Goal: Find specific page/section: Find specific page/section

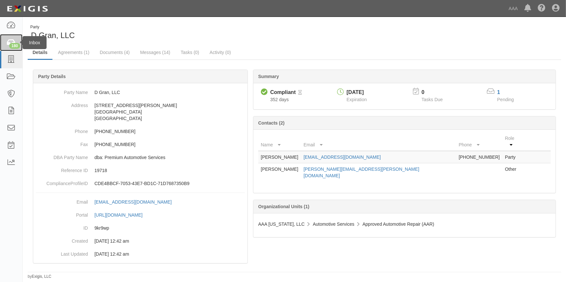
click at [12, 39] on icon at bounding box center [11, 42] width 9 height 7
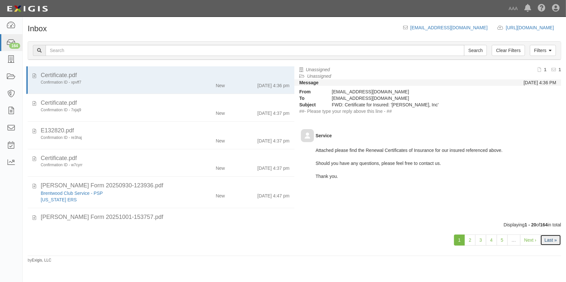
click at [552, 240] on link "Last »" at bounding box center [550, 240] width 21 height 11
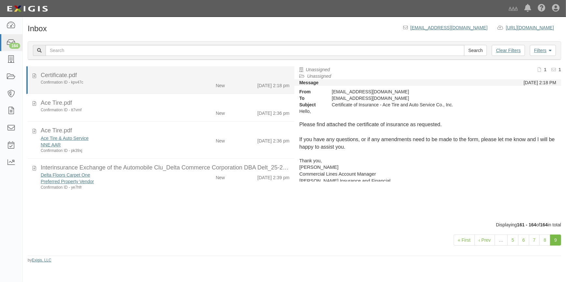
click at [118, 86] on div "Confirmation ID - kpv47c New 10/8/25 2:18 pm" at bounding box center [165, 84] width 259 height 9
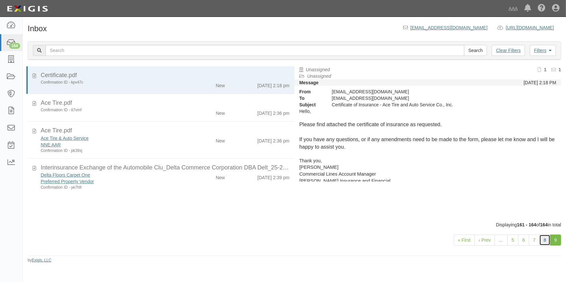
click at [548, 239] on link "8" at bounding box center [544, 240] width 11 height 11
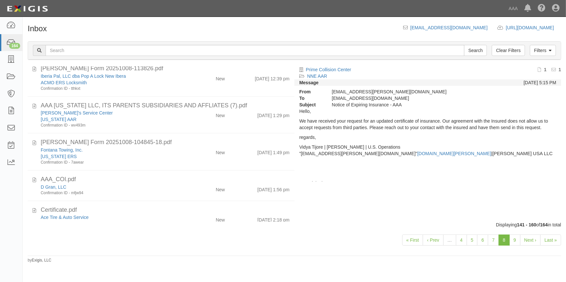
scroll to position [576, 0]
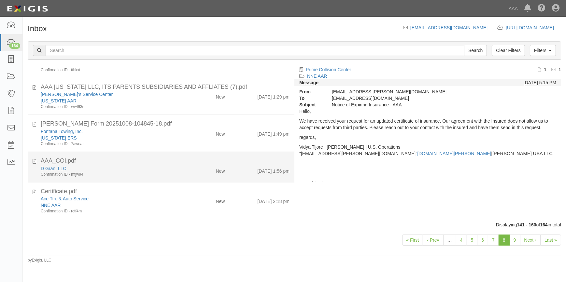
click at [150, 164] on div "AAA_COI.pdf" at bounding box center [165, 161] width 249 height 8
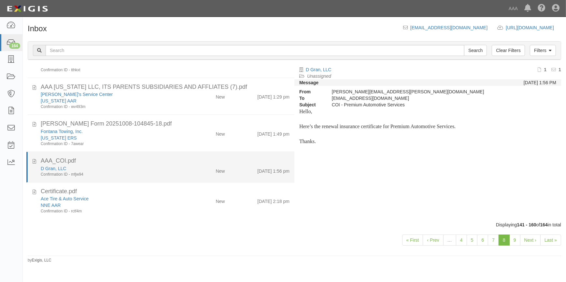
scroll to position [546, 0]
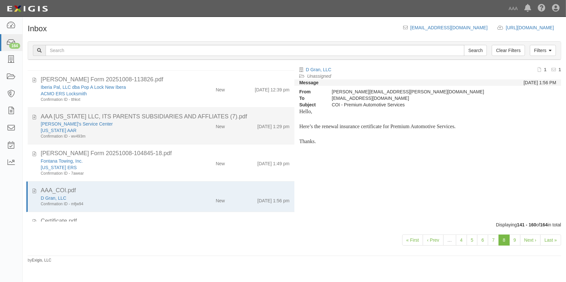
click at [153, 135] on div "Confirmation ID - wv493m" at bounding box center [111, 137] width 141 height 6
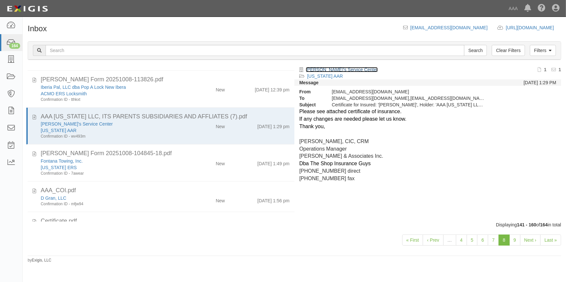
click at [322, 68] on link "[PERSON_NAME]'s Service Center" at bounding box center [342, 69] width 72 height 5
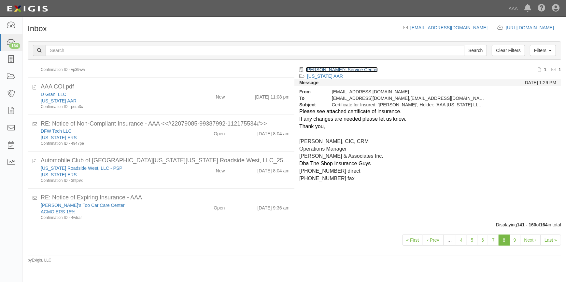
scroll to position [250, 0]
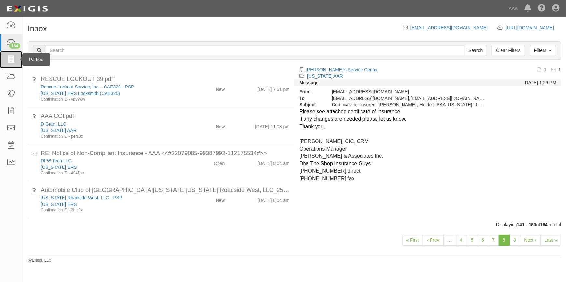
click at [11, 58] on icon at bounding box center [11, 59] width 9 height 7
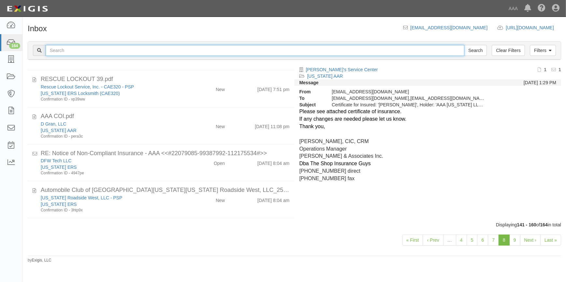
click at [78, 50] on input "text" at bounding box center [255, 50] width 419 height 11
type input "209"
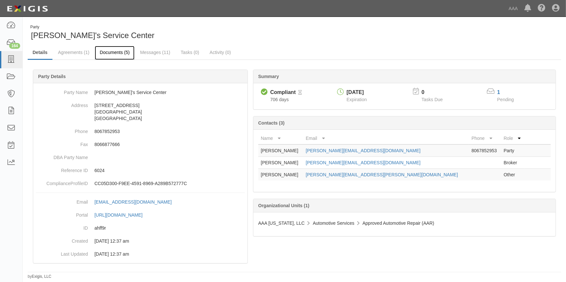
click at [121, 51] on link "Documents (5)" at bounding box center [115, 53] width 40 height 14
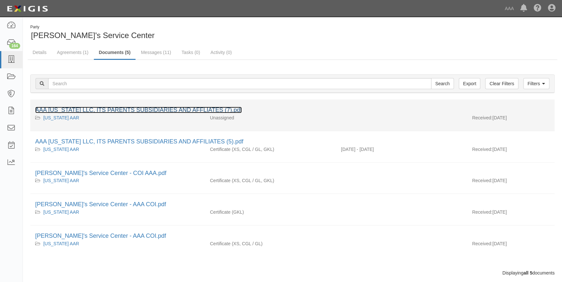
click at [157, 107] on link "AAA [US_STATE] LLC, ITS PARENTS SUBSIDIARIES AND AFFLIATES (7).pdf" at bounding box center [138, 110] width 207 height 7
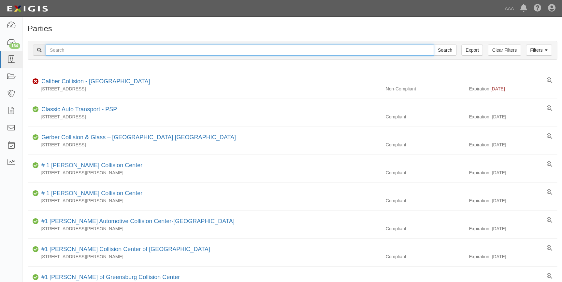
click at [89, 49] on input "text" at bounding box center [240, 50] width 388 height 11
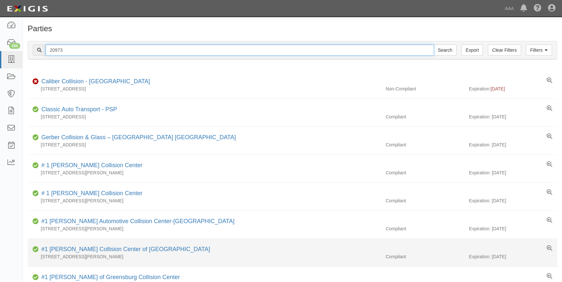
type input "20973"
click at [434, 45] on input "Search" at bounding box center [445, 50] width 23 height 11
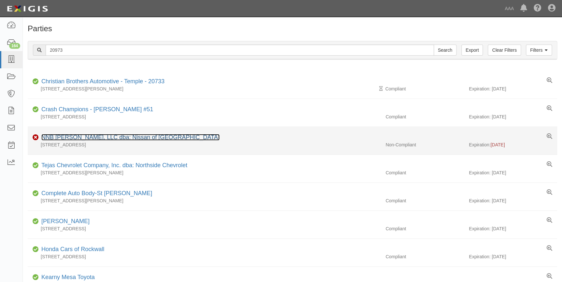
click at [82, 139] on link "NNB [PERSON_NAME], LLC dba: Nissan of [GEOGRAPHIC_DATA]" at bounding box center [130, 137] width 178 height 7
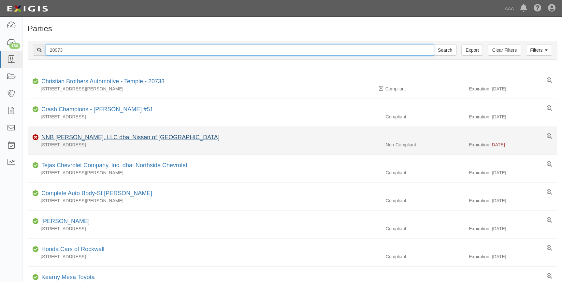
drag, startPoint x: 109, startPoint y: 47, endPoint x: 130, endPoint y: 138, distance: 93.4
click at [40, 61] on div "Filters Clear Filters Export 20973 Search Filters Compliance Status Compliant N…" at bounding box center [292, 51] width 539 height 30
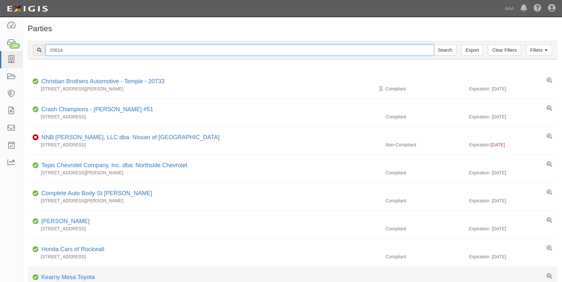
type input "20614"
click at [434, 45] on input "Search" at bounding box center [445, 50] width 23 height 11
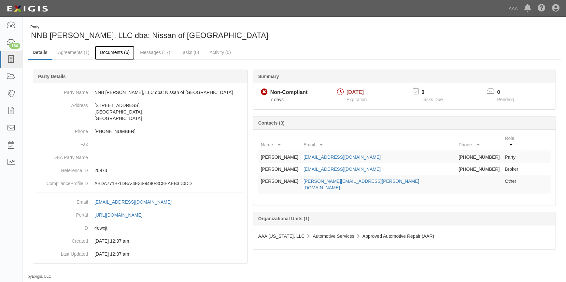
click at [119, 52] on link "Documents (6)" at bounding box center [115, 53] width 40 height 14
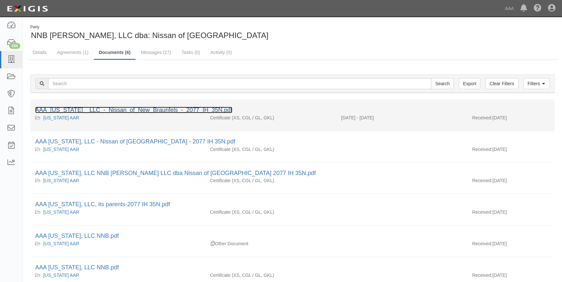
click at [153, 112] on link "AAA_[US_STATE]__LLC_-_Nissan_of_New_Braunfels_-_2077_IH_35N.pdf" at bounding box center [133, 110] width 197 height 7
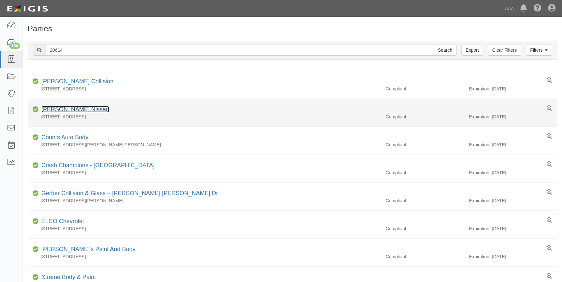
click at [77, 110] on link "Keating Nissan" at bounding box center [75, 109] width 68 height 7
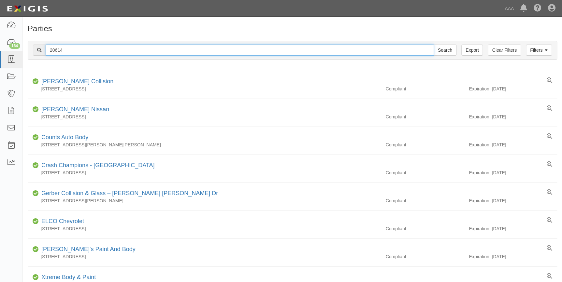
drag, startPoint x: 66, startPoint y: 52, endPoint x: 30, endPoint y: 57, distance: 36.2
click at [32, 55] on div "Filters Clear Filters Export 20614 Search Filters" at bounding box center [292, 50] width 529 height 18
type input "21064"
click at [434, 45] on input "Search" at bounding box center [445, 50] width 23 height 11
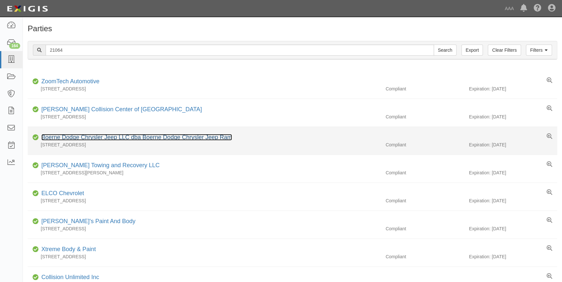
click at [85, 137] on link "Boerne Dodge Chrysler Jeep LLC dba Boerne Dodge Chrysler Jeep Ram" at bounding box center [136, 137] width 191 height 7
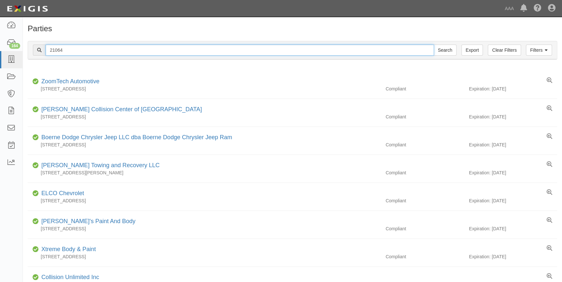
drag, startPoint x: 63, startPoint y: 51, endPoint x: 28, endPoint y: 59, distance: 36.1
click at [28, 59] on div "Filters Clear Filters Export 21064 Search Filters" at bounding box center [292, 50] width 529 height 18
type input "25029"
click at [434, 45] on input "Search" at bounding box center [445, 50] width 23 height 11
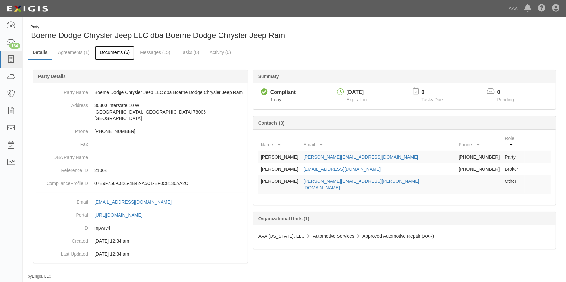
click at [120, 49] on link "Documents (6)" at bounding box center [115, 53] width 40 height 14
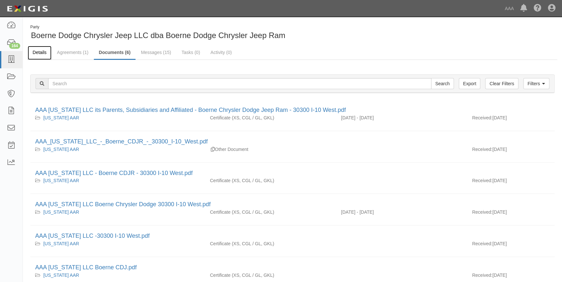
click at [45, 52] on link "Details" at bounding box center [40, 53] width 24 height 14
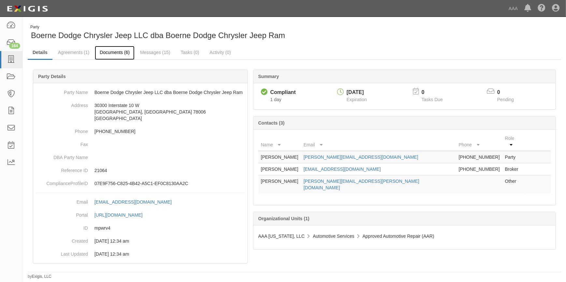
click at [114, 52] on link "Documents (6)" at bounding box center [115, 53] width 40 height 14
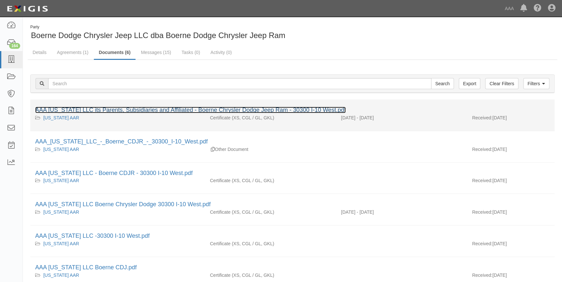
click at [134, 110] on link "AAA Texas LLC its Parents, Subsidiaries and Affiliated - Boerne Chrysler Dodge …" at bounding box center [190, 110] width 310 height 7
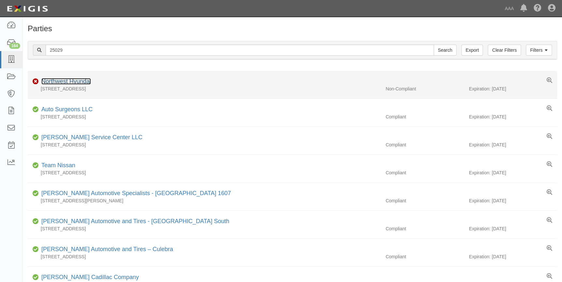
click at [55, 81] on link "Northwest Hyundai" at bounding box center [66, 81] width 50 height 7
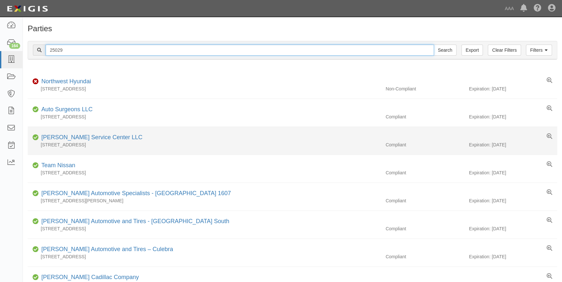
drag, startPoint x: 67, startPoint y: 53, endPoint x: 178, endPoint y: 153, distance: 149.4
click at [35, 56] on div "Filters Clear Filters Export 25029 Search Filters" at bounding box center [292, 50] width 529 height 18
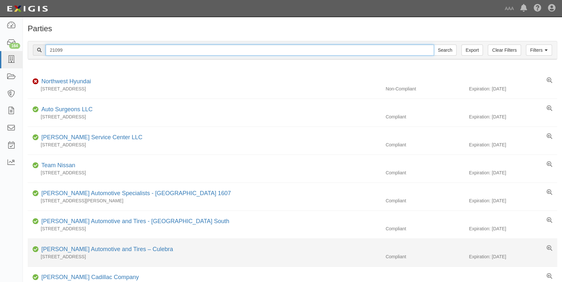
type input "21099"
click at [434, 45] on input "Search" at bounding box center [445, 50] width 23 height 11
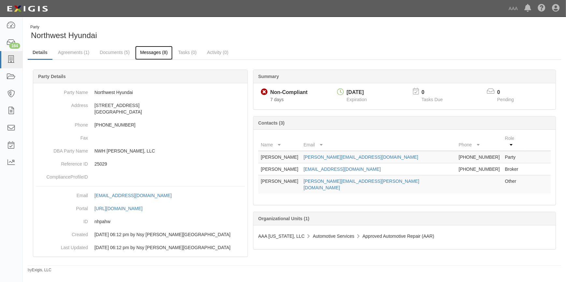
click at [151, 53] on link "Messages (8)" at bounding box center [153, 53] width 37 height 14
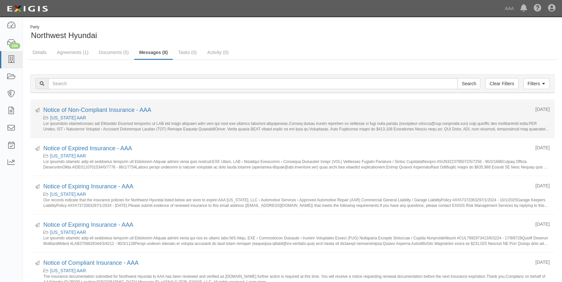
click at [144, 120] on div "[US_STATE] AAR" at bounding box center [296, 118] width 506 height 7
click at [128, 108] on link "Notice of Non-Compliant Insurance - AAA" at bounding box center [97, 110] width 108 height 7
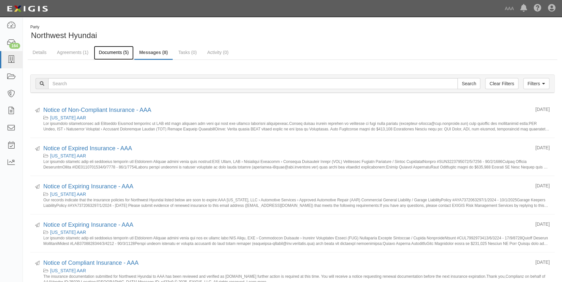
click at [104, 51] on link "Documents (5)" at bounding box center [114, 53] width 40 height 14
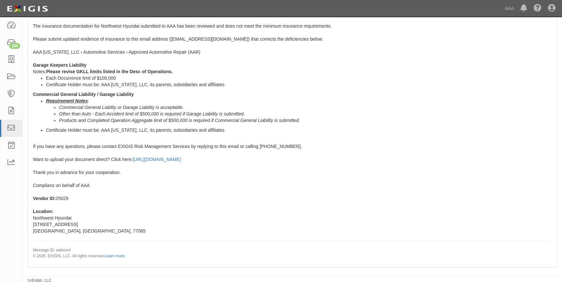
scroll to position [120, 0]
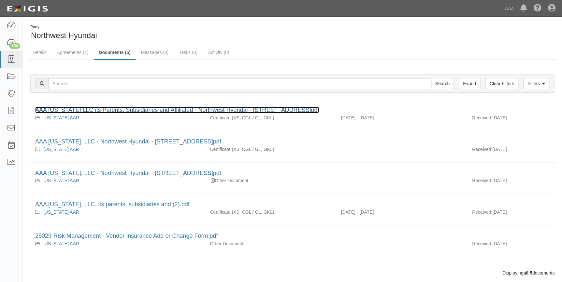
click at [125, 109] on link "AAA [US_STATE] LLC its Parents, Subsidiaries and Affiliated - Northwest Hyundai…" at bounding box center [177, 110] width 284 height 7
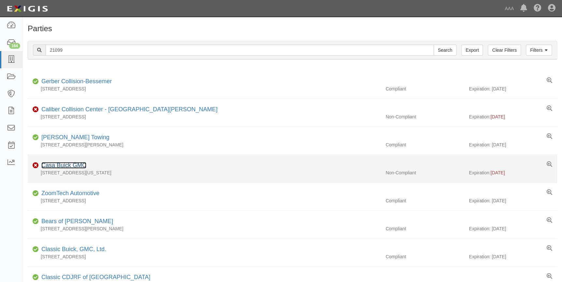
click at [60, 164] on link "Casa Buick GMC" at bounding box center [63, 165] width 45 height 7
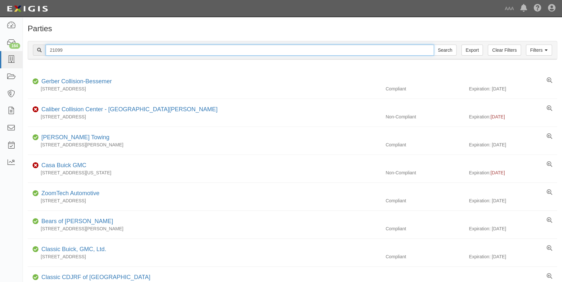
drag, startPoint x: 68, startPoint y: 54, endPoint x: 35, endPoint y: 56, distance: 33.6
click at [35, 56] on div "Filters Clear Filters Export 21099 Search Filters" at bounding box center [292, 50] width 529 height 18
type input "5184"
click at [434, 45] on input "Search" at bounding box center [445, 50] width 23 height 11
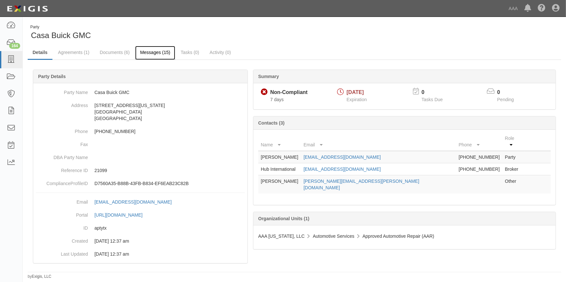
click at [148, 51] on link "Messages (15)" at bounding box center [155, 53] width 40 height 14
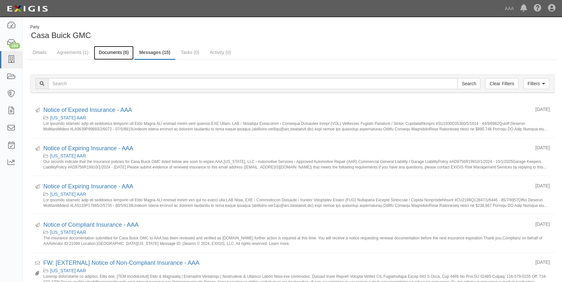
click at [106, 50] on link "Documents (6)" at bounding box center [114, 53] width 40 height 14
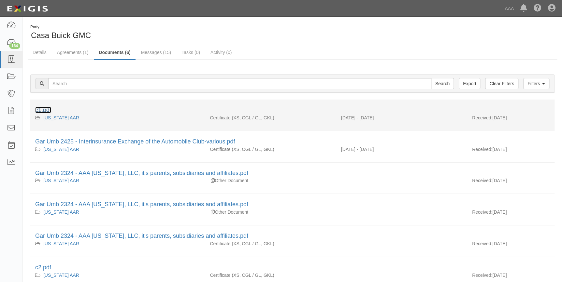
click at [41, 109] on link "c1.pdf" at bounding box center [43, 110] width 16 height 7
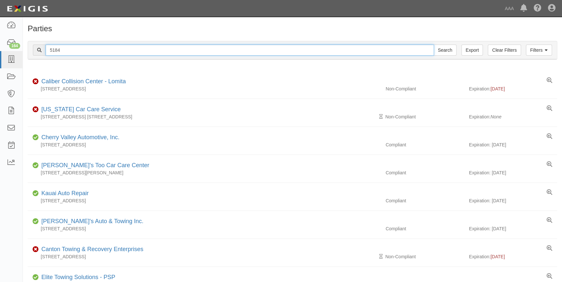
drag, startPoint x: 69, startPoint y: 51, endPoint x: 46, endPoint y: 55, distance: 23.5
click at [46, 55] on input "5184" at bounding box center [240, 50] width 388 height 11
type input "5308"
click at [434, 45] on input "Search" at bounding box center [445, 50] width 23 height 11
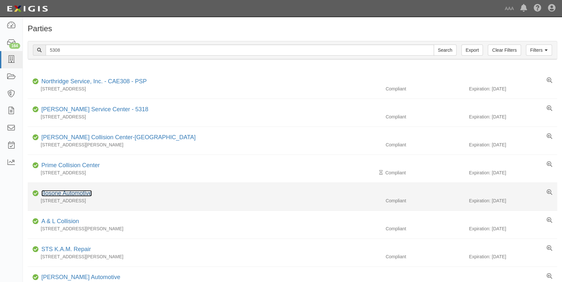
click at [70, 192] on link "Bosone Automotive" at bounding box center [66, 193] width 50 height 7
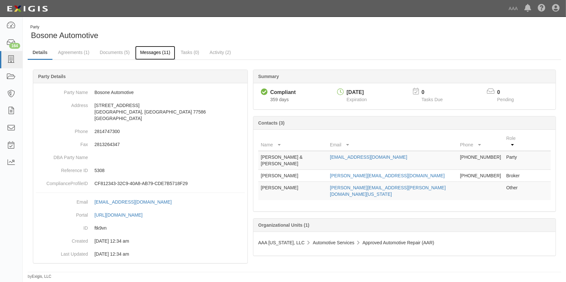
click at [153, 49] on link "Messages (11)" at bounding box center [155, 53] width 40 height 14
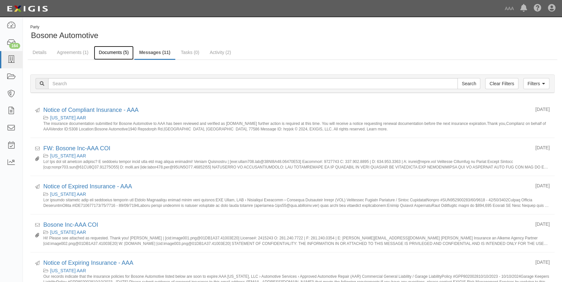
click at [116, 51] on link "Documents (5)" at bounding box center [114, 53] width 40 height 14
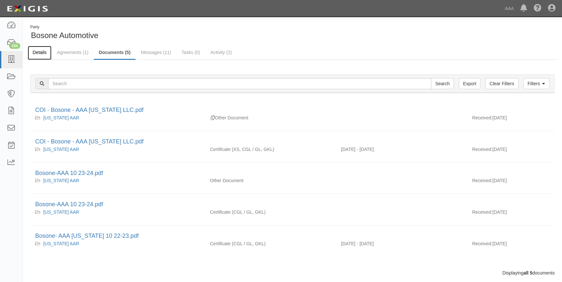
click at [38, 52] on link "Details" at bounding box center [40, 53] width 24 height 14
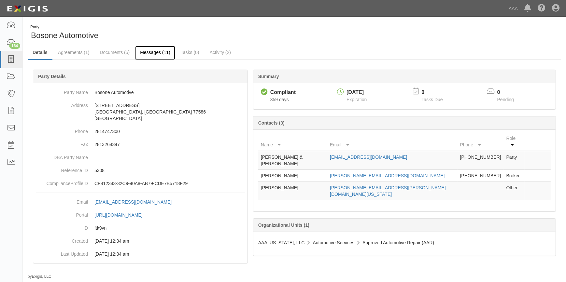
click at [137, 53] on link "Messages (11)" at bounding box center [155, 53] width 40 height 14
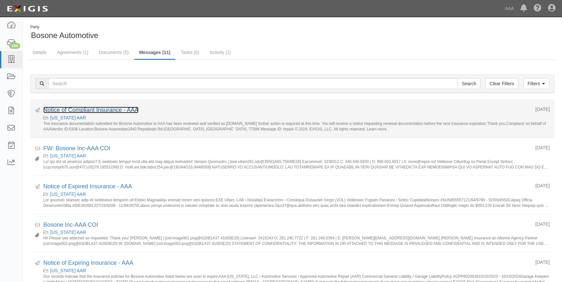
click at [103, 111] on link "Notice of Compliant Insurance - AAA" at bounding box center [90, 110] width 95 height 7
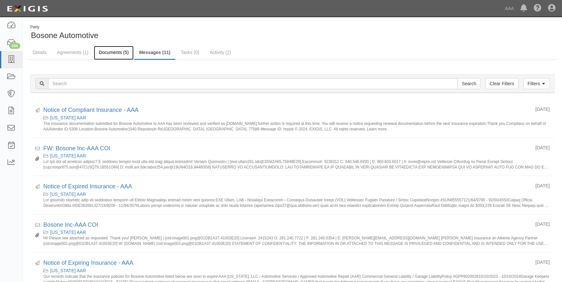
click at [112, 53] on link "Documents (5)" at bounding box center [114, 53] width 40 height 14
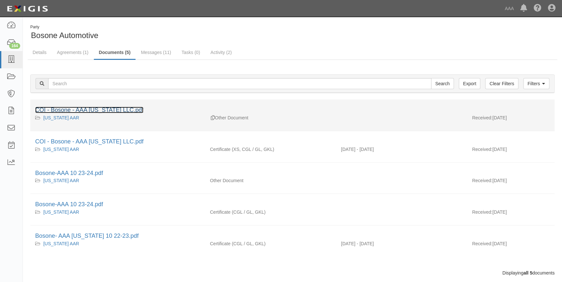
click at [102, 107] on link "COI - Bosone - AAA [US_STATE] LLC.pdf" at bounding box center [89, 110] width 108 height 7
